Goal: Task Accomplishment & Management: Use online tool/utility

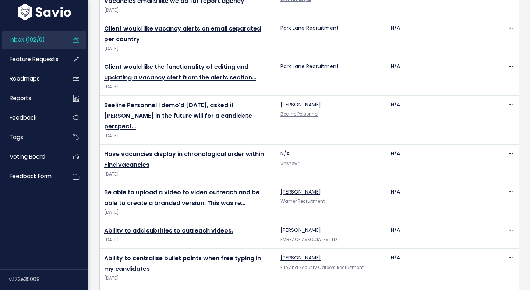
scroll to position [1592, 0]
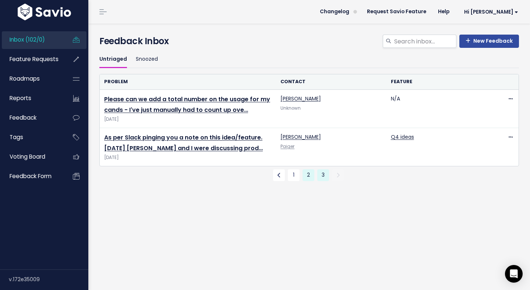
click at [309, 176] on link "2" at bounding box center [309, 175] width 12 height 12
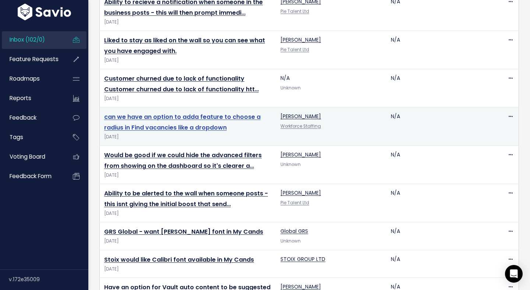
scroll to position [1337, 0]
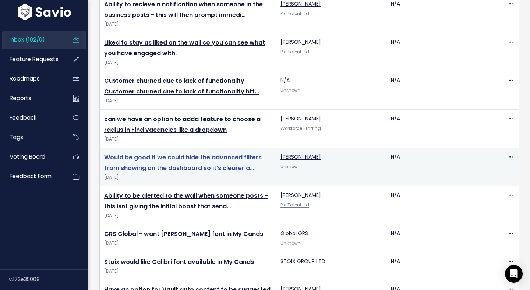
click at [242, 153] on link "Would be good if we could hide the advanced filters from showing on the dashboa…" at bounding box center [183, 162] width 158 height 19
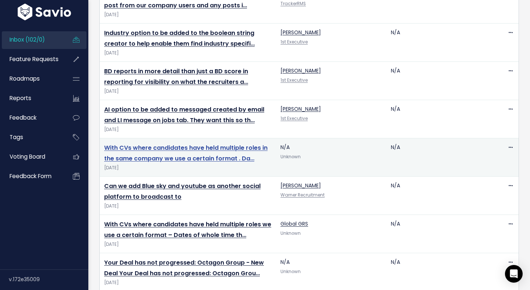
scroll to position [858, 0]
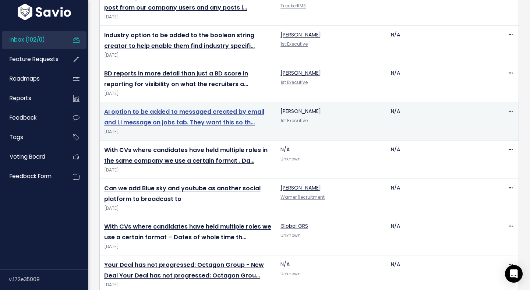
click at [205, 107] on link "AI option to be added to messaged created by email and LI message on jobs tab. …" at bounding box center [184, 116] width 160 height 19
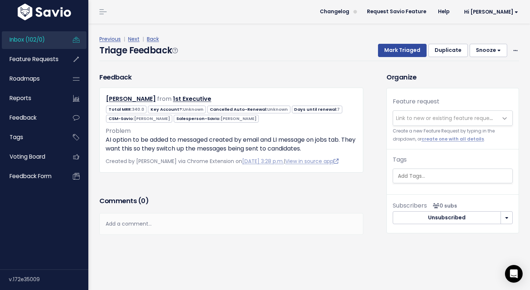
click at [177, 188] on div "Feedback Gary Noble from 1st Executive" at bounding box center [231, 133] width 275 height 122
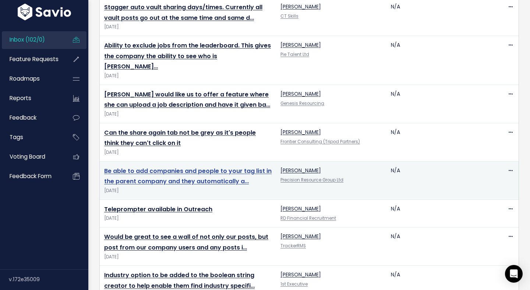
scroll to position [617, 0]
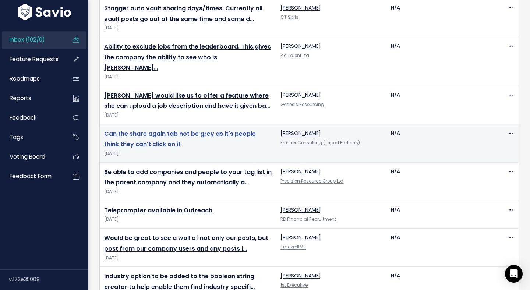
click at [186, 130] on link "Can the share again tab not be grey as it's people think they can't click on it" at bounding box center [180, 139] width 152 height 19
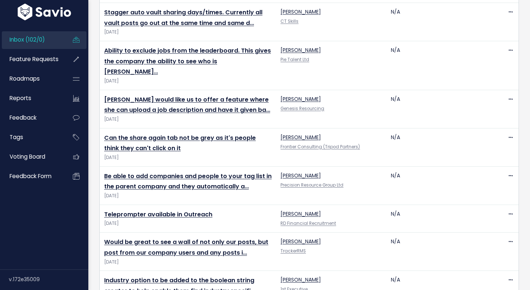
scroll to position [617, 0]
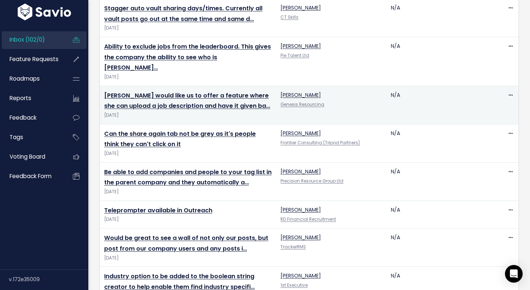
click at [194, 86] on td "Shanti would like us to offer a feature where she can upload a job description …" at bounding box center [188, 105] width 176 height 38
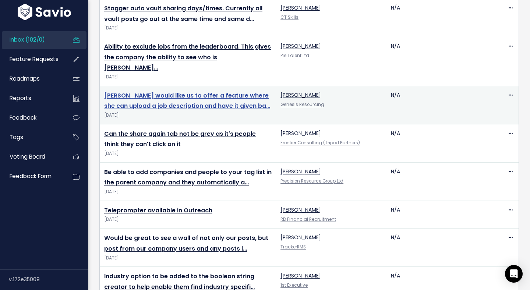
click at [194, 91] on link "Shanti would like us to offer a feature where she can upload a job description …" at bounding box center [187, 100] width 166 height 19
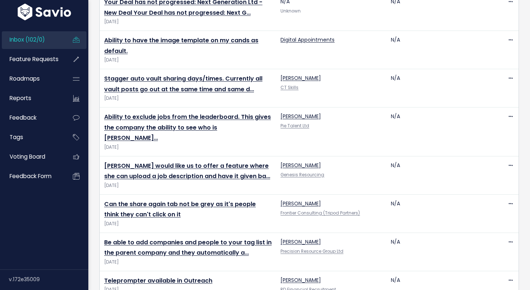
scroll to position [546, 0]
